Goal: Task Accomplishment & Management: Use online tool/utility

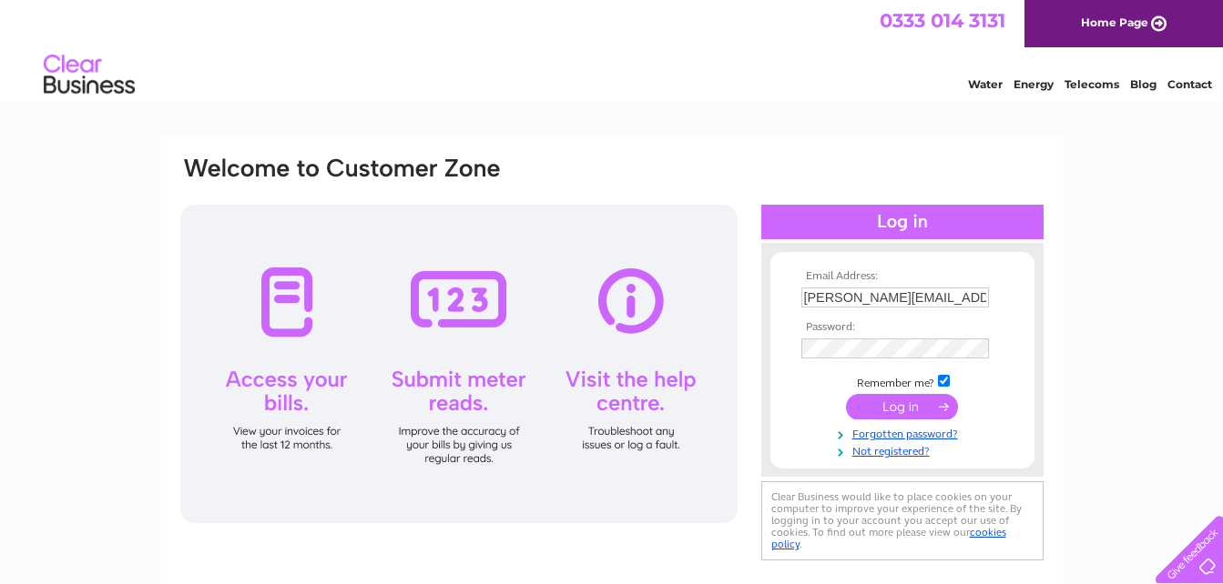
click at [949, 298] on input "n.thomson@abdn.ac.uk" at bounding box center [895, 298] width 188 height 20
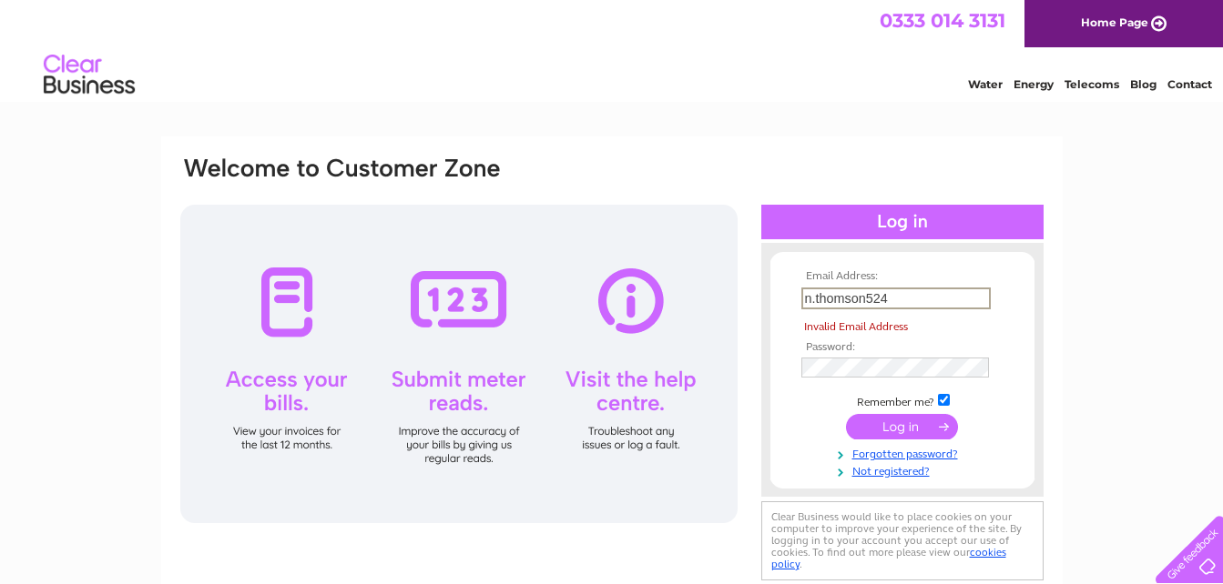
type input "n.thomson524@outlook.com"
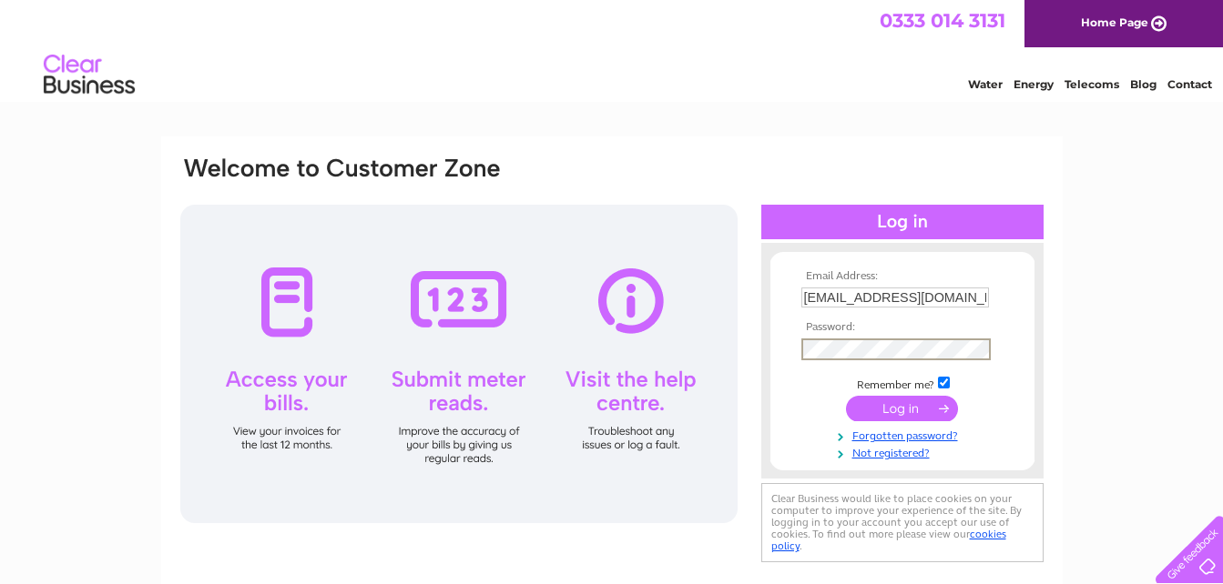
click at [1101, 299] on div "Email Address: n.thomson524@outlook.com Password: Forgotten password?" at bounding box center [611, 547] width 1223 height 821
click at [893, 414] on input "submit" at bounding box center [902, 406] width 112 height 25
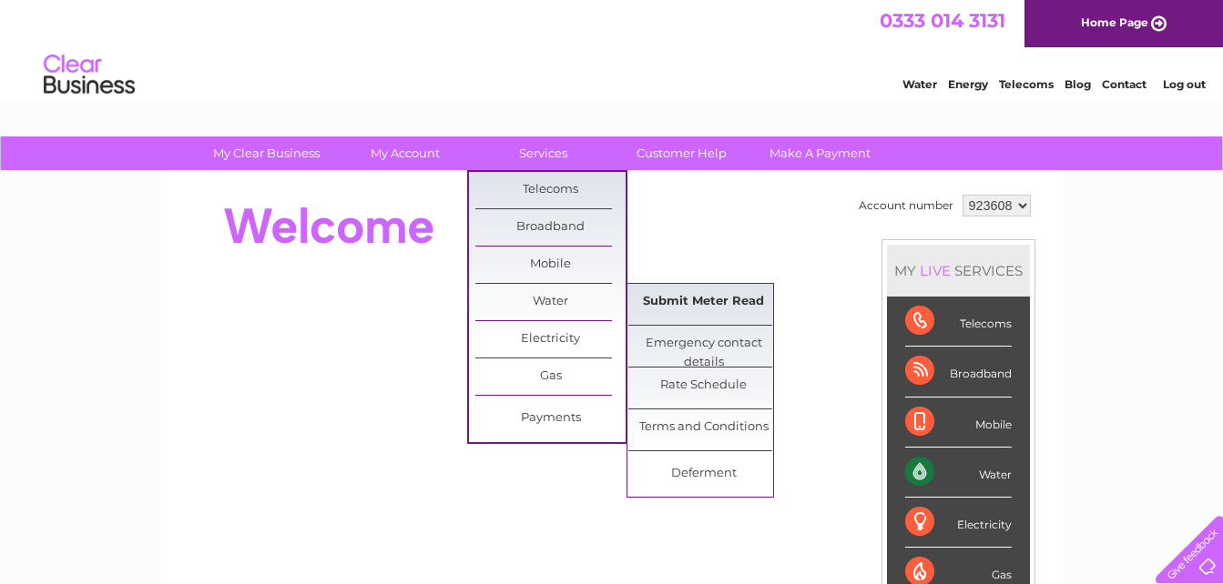
click at [681, 300] on link "Submit Meter Read" at bounding box center [703, 302] width 150 height 36
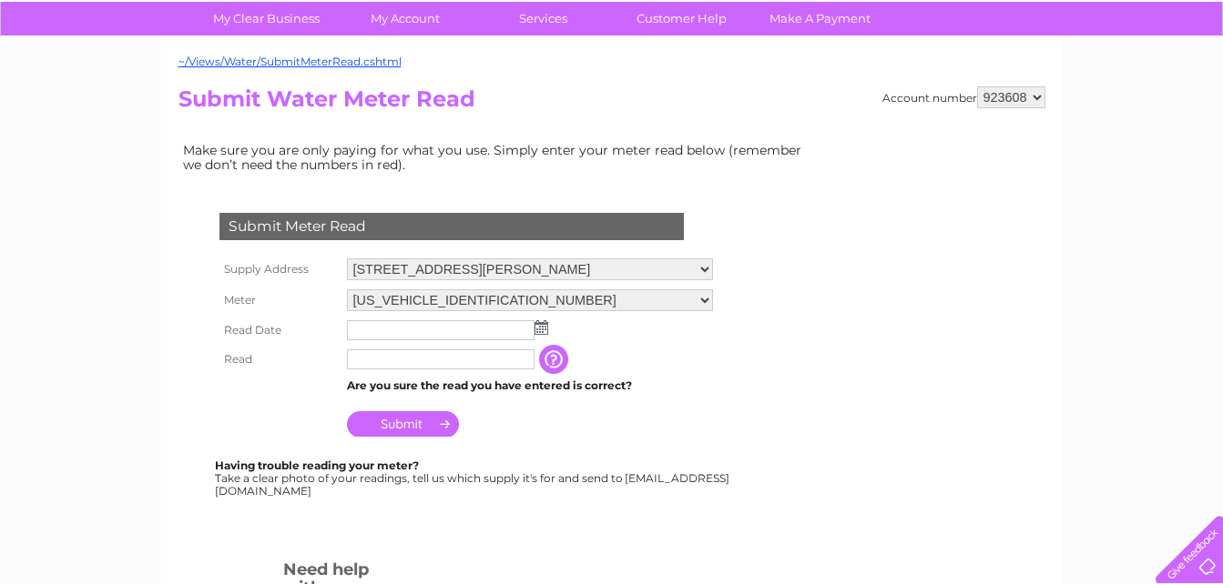
scroll to position [182, 0]
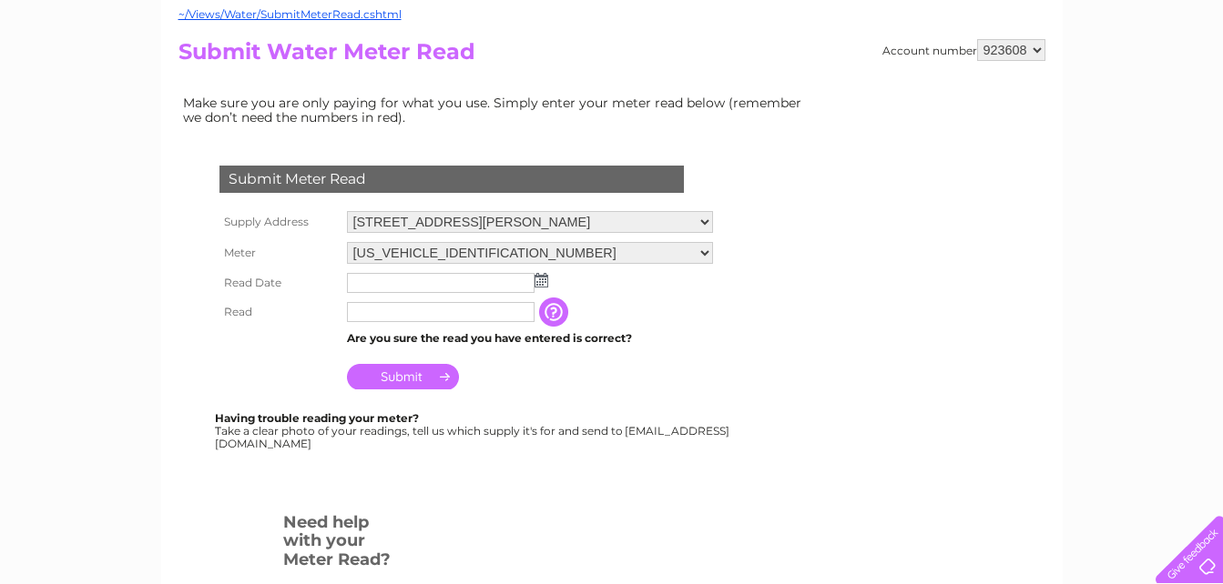
click at [538, 283] on img at bounding box center [541, 280] width 14 height 15
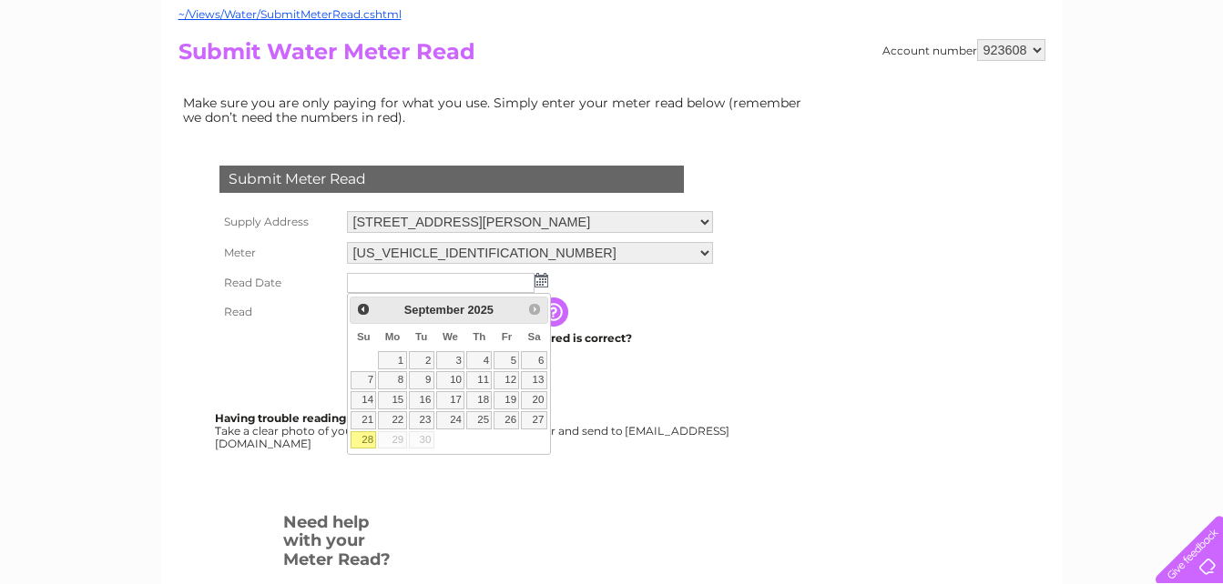
click at [368, 445] on link "28" at bounding box center [362, 440] width 25 height 18
type input "2025/09/28"
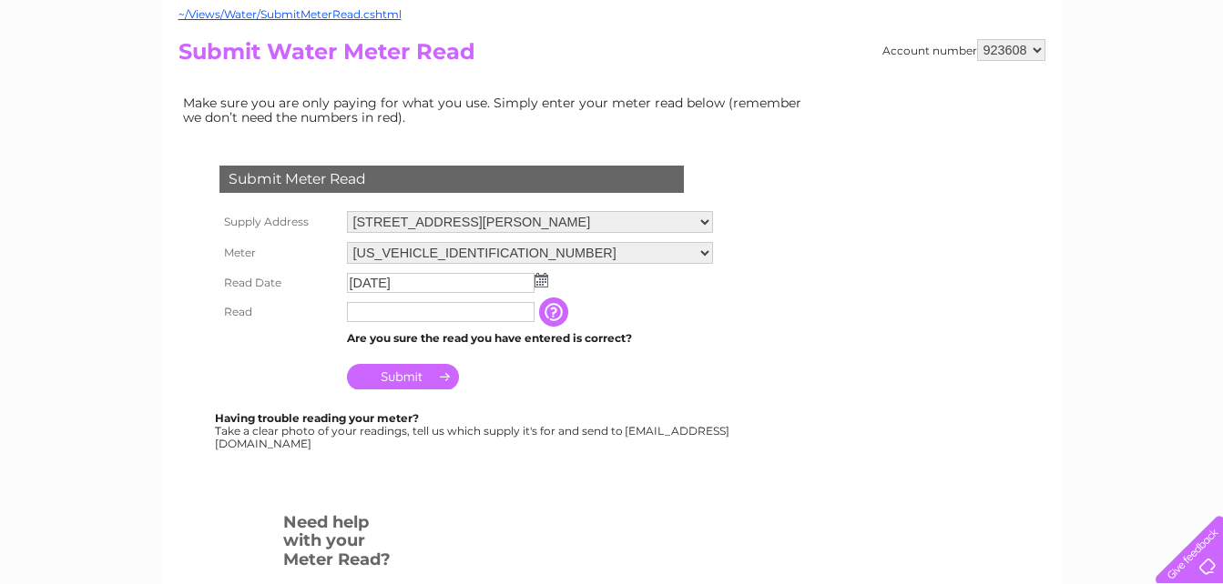
click at [408, 310] on input "text" at bounding box center [441, 312] width 188 height 20
type input "00556"
click at [390, 376] on input "Submit" at bounding box center [403, 376] width 112 height 25
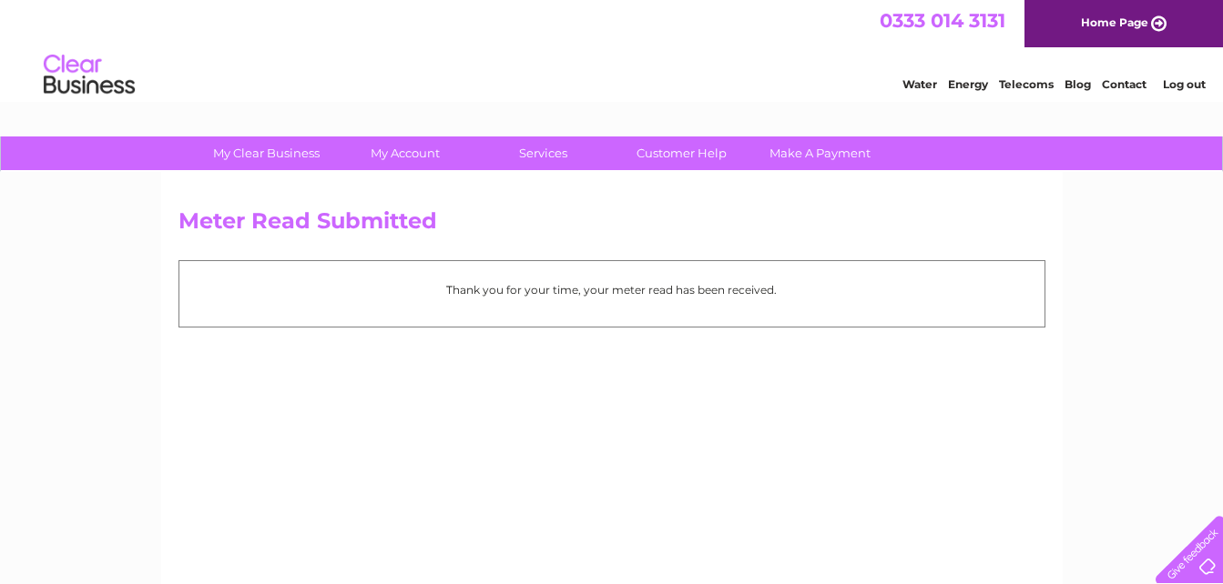
click at [1187, 83] on link "Log out" at bounding box center [1183, 84] width 43 height 14
